Goal: Task Accomplishment & Management: Manage account settings

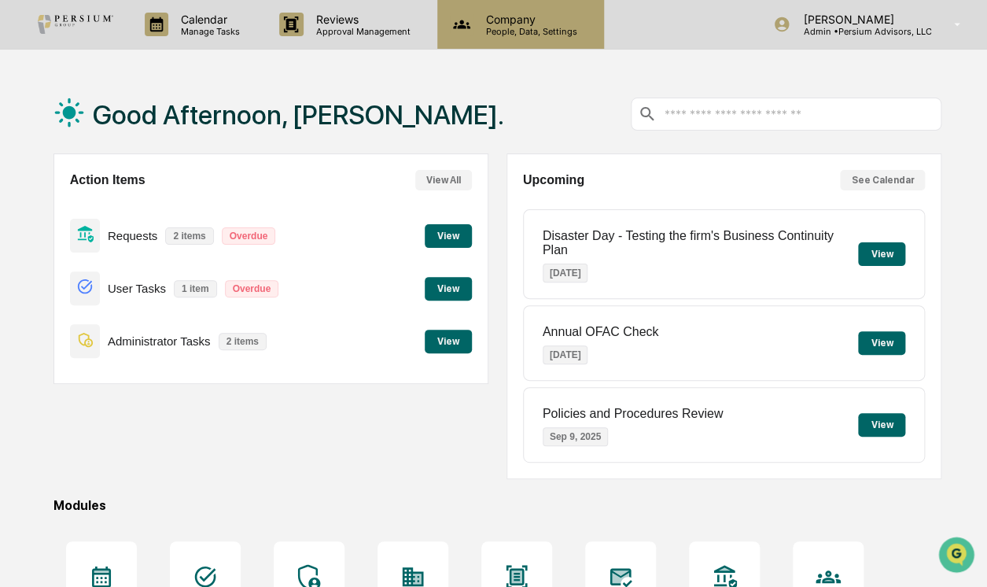
click at [517, 20] on p "Company" at bounding box center [529, 19] width 112 height 13
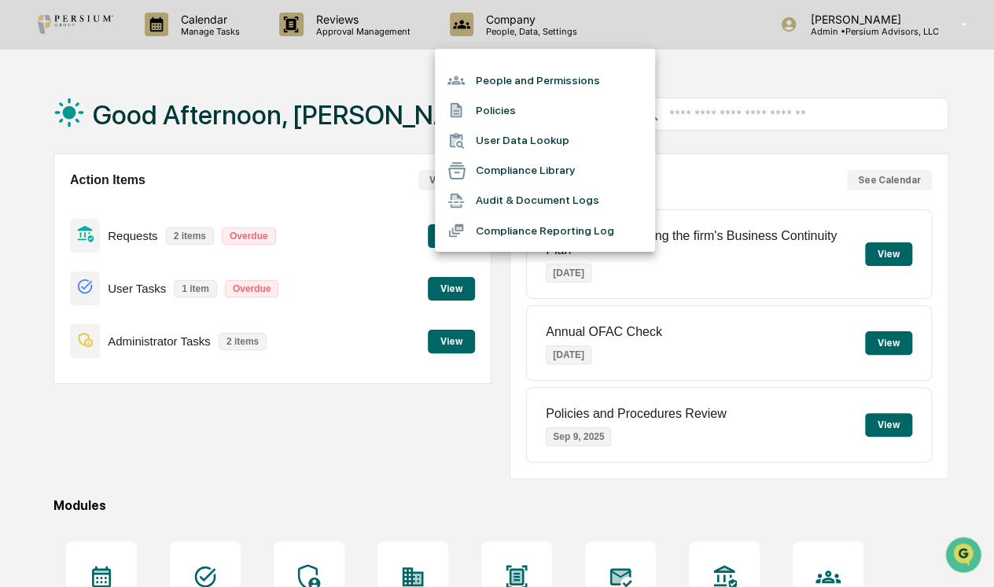
click at [341, 77] on div at bounding box center [497, 293] width 994 height 587
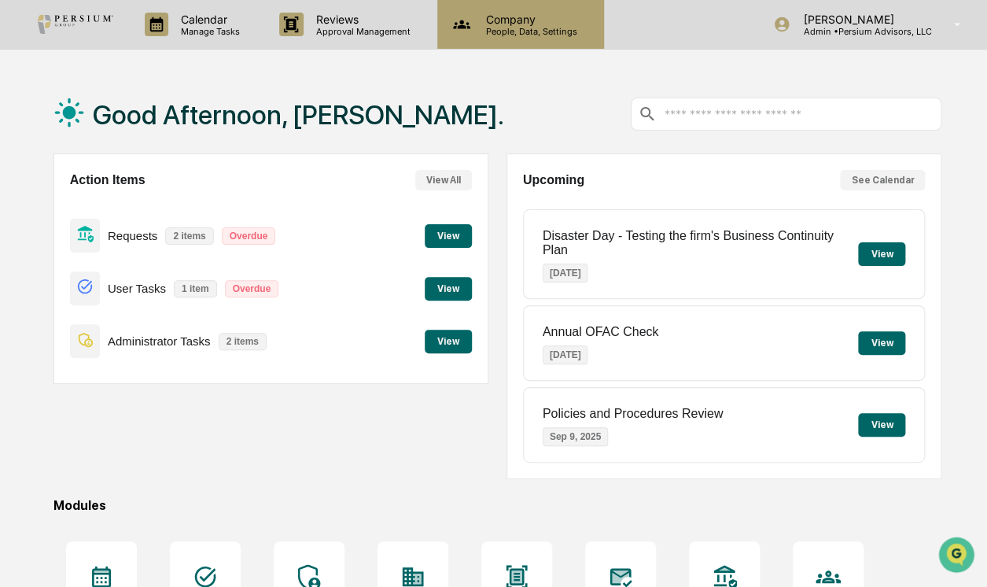
click at [468, 28] on icon at bounding box center [462, 25] width 24 height 24
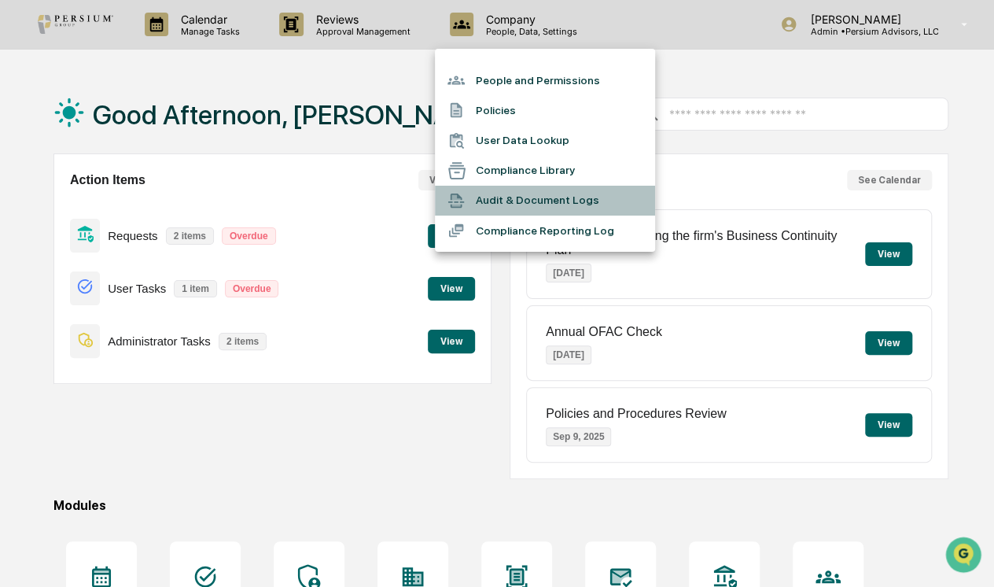
click at [521, 200] on li "Audit & Document Logs" at bounding box center [545, 201] width 220 height 30
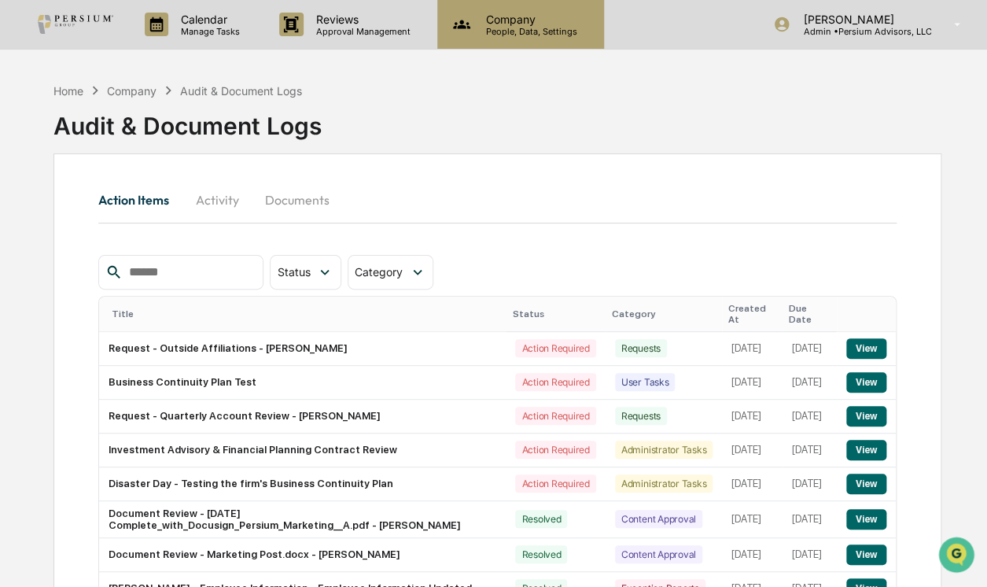
click at [498, 26] on p "People, Data, Settings" at bounding box center [529, 31] width 112 height 11
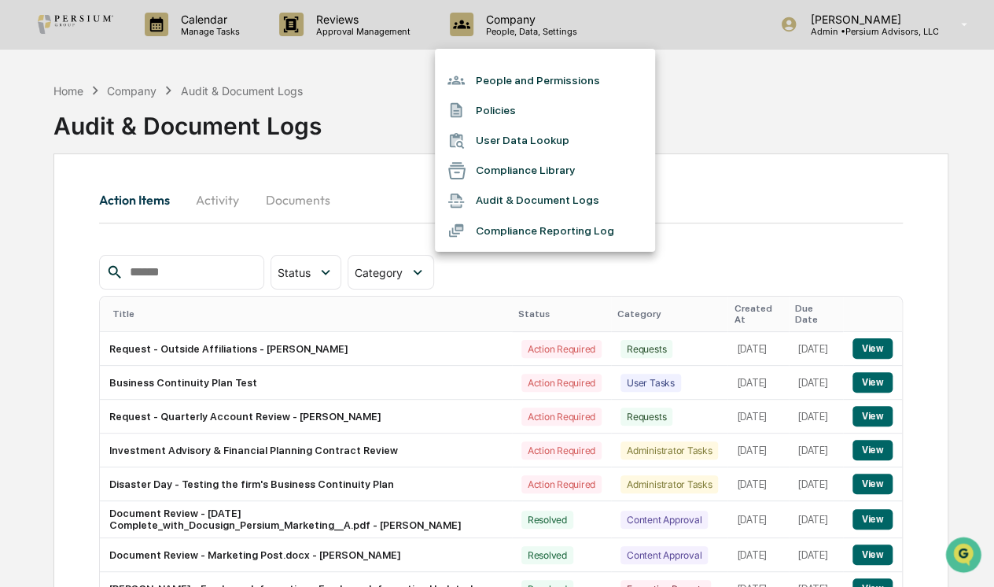
click at [164, 53] on div at bounding box center [497, 293] width 994 height 587
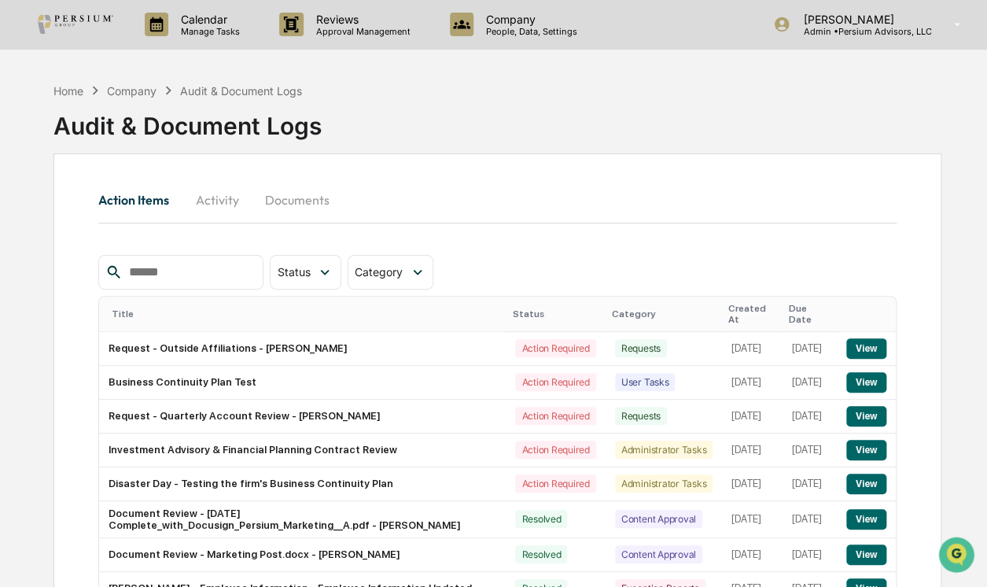
click at [89, 86] on icon at bounding box center [95, 90] width 17 height 17
click at [68, 91] on div "Home" at bounding box center [68, 90] width 30 height 13
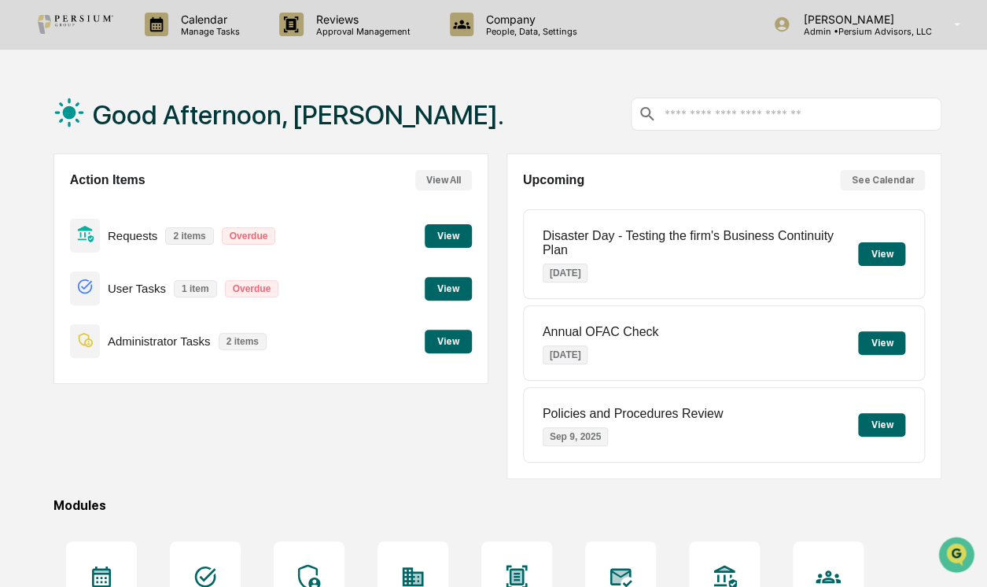
click at [459, 297] on button "View" at bounding box center [448, 289] width 47 height 24
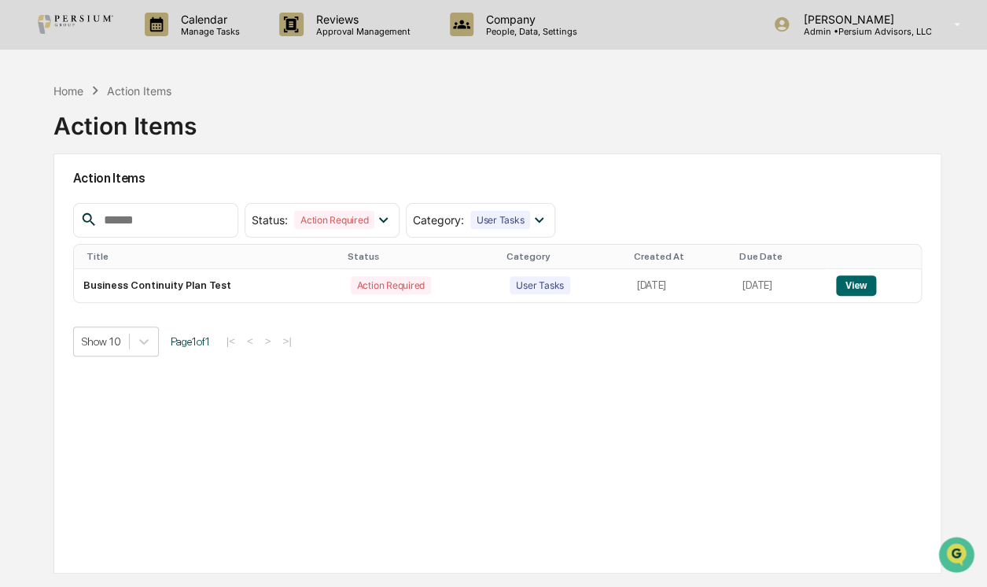
click at [529, 113] on div "Home Action Items Action Items" at bounding box center [497, 114] width 889 height 79
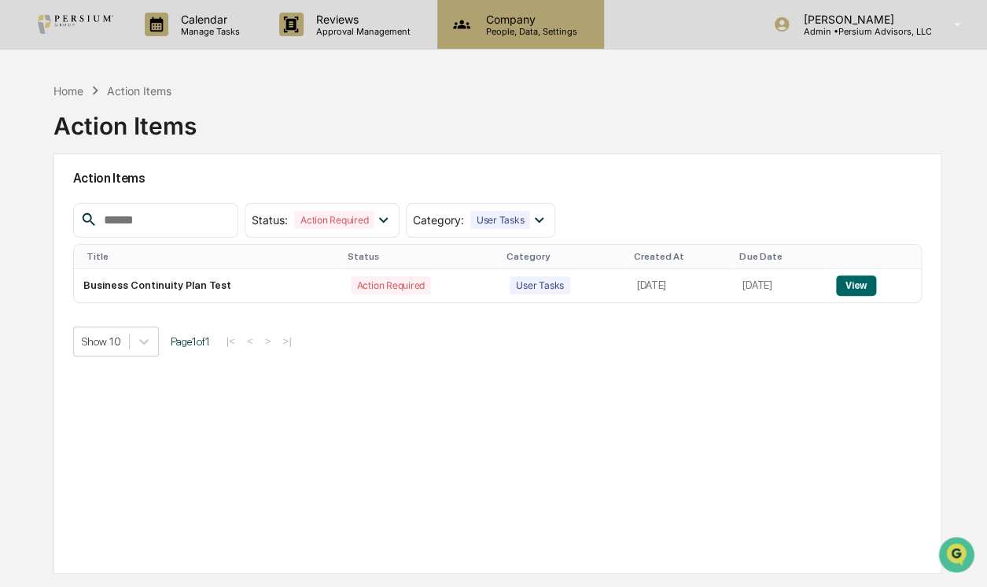
click at [574, 23] on p "Company" at bounding box center [529, 19] width 112 height 13
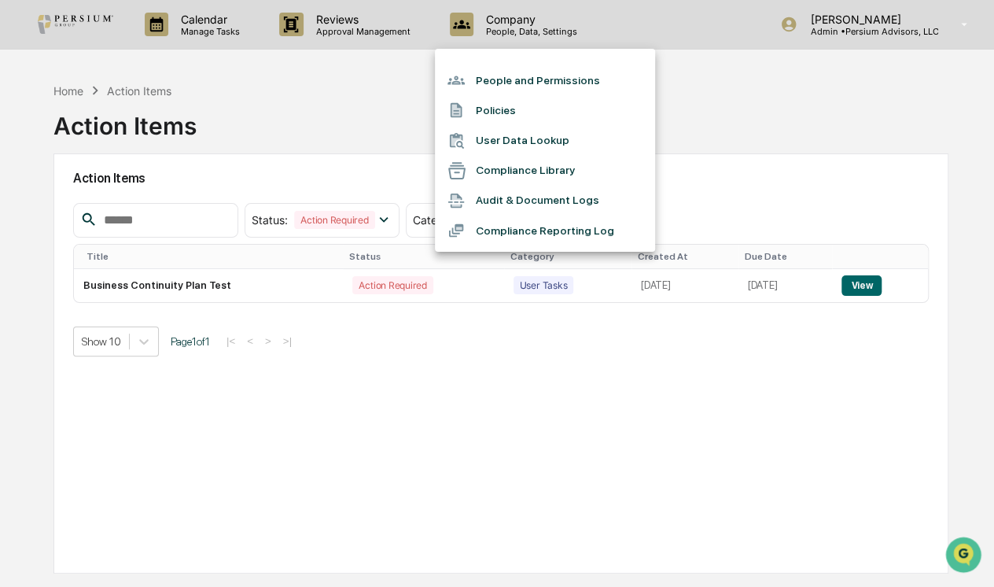
click at [352, 73] on div at bounding box center [497, 293] width 994 height 587
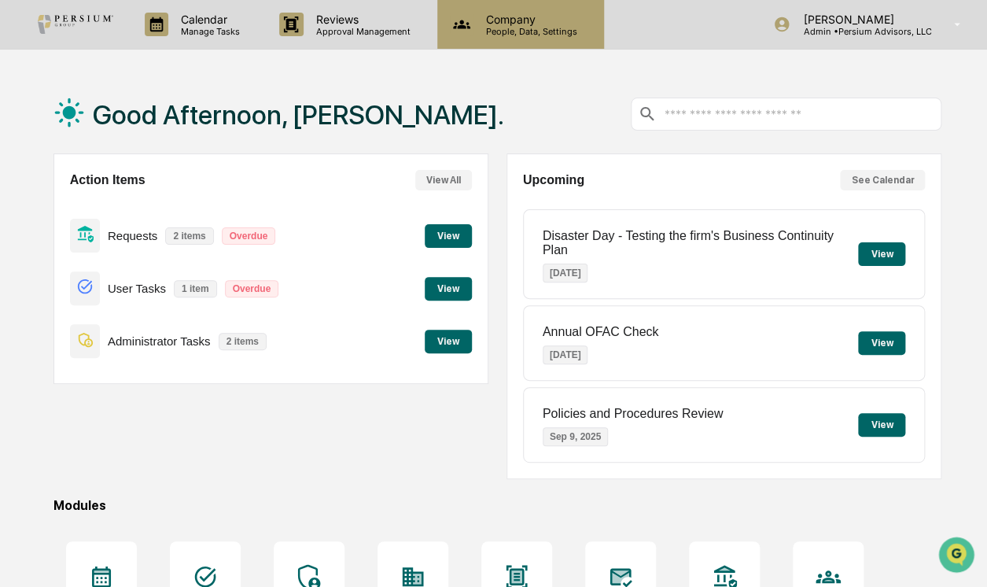
click at [527, 27] on p "People, Data, Settings" at bounding box center [529, 31] width 112 height 11
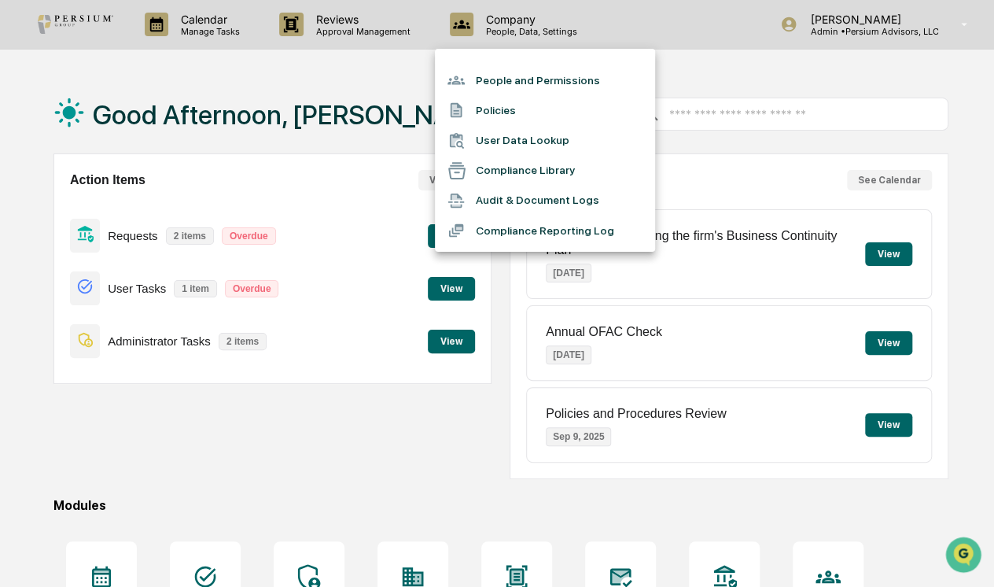
click at [369, 34] on div at bounding box center [497, 293] width 994 height 587
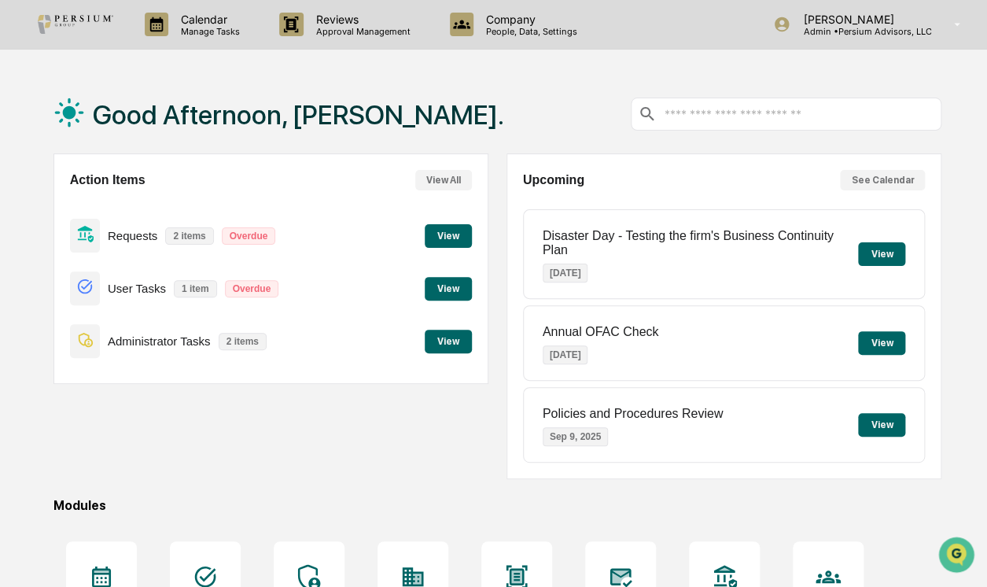
click at [219, 26] on p "Manage Tasks" at bounding box center [207, 31] width 79 height 11
